Goal: Check status

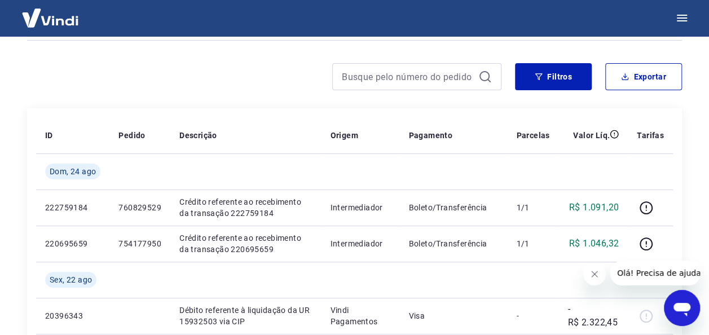
scroll to position [113, 0]
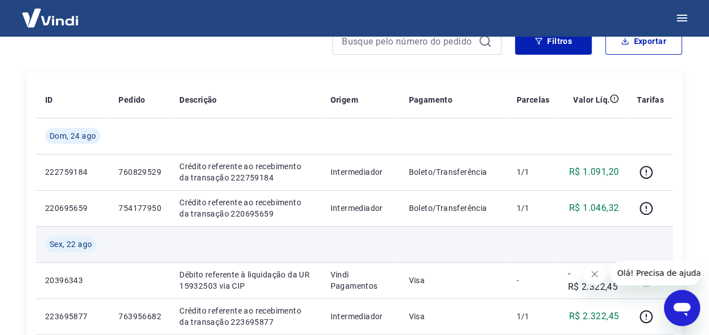
click at [340, 243] on td at bounding box center [360, 244] width 78 height 36
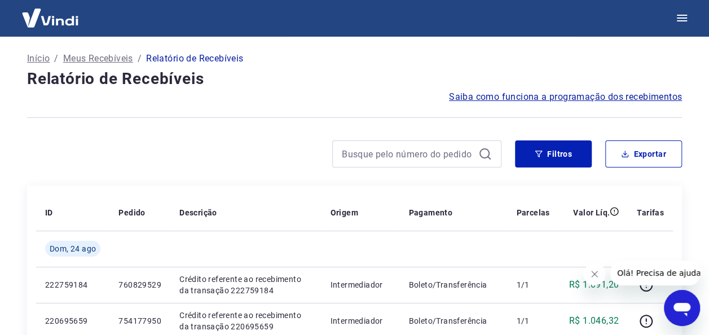
click at [238, 149] on div at bounding box center [264, 154] width 475 height 27
